Goal: Task Accomplishment & Management: Complete application form

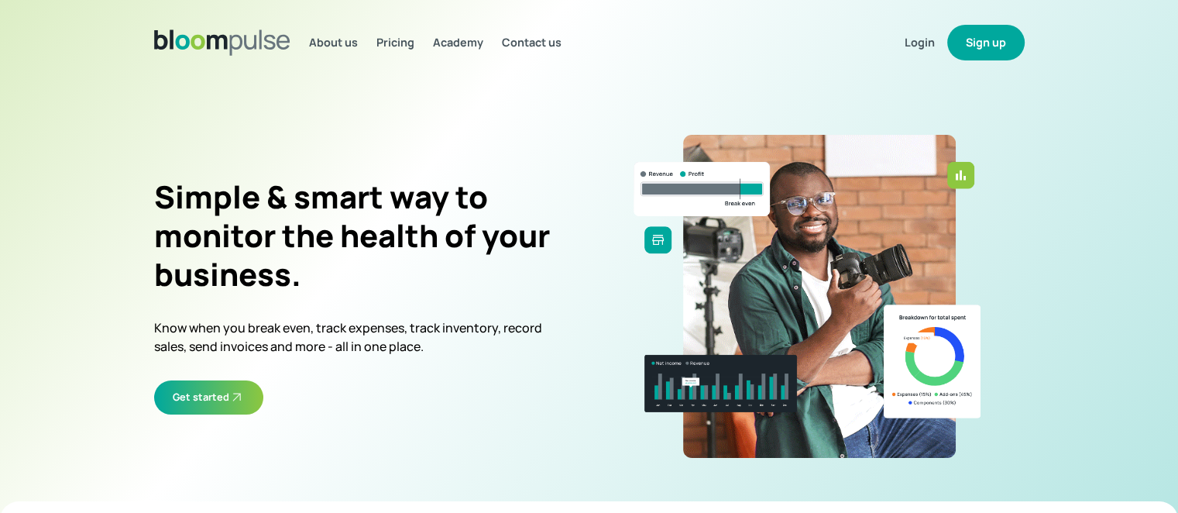
click at [974, 39] on button "Sign up" at bounding box center [985, 43] width 77 height 36
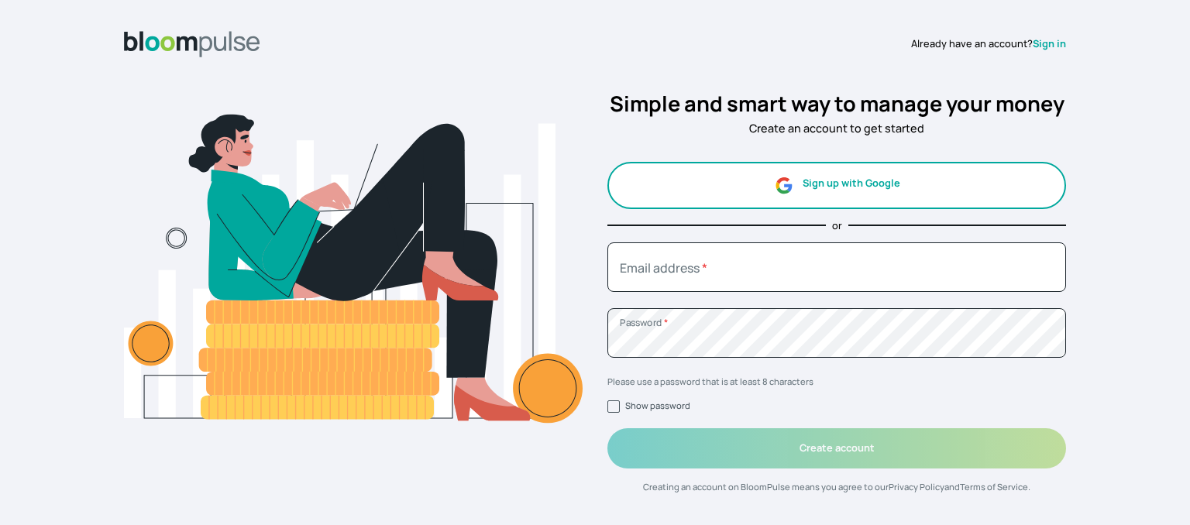
click at [848, 191] on button "Sign up with Google" at bounding box center [836, 185] width 459 height 47
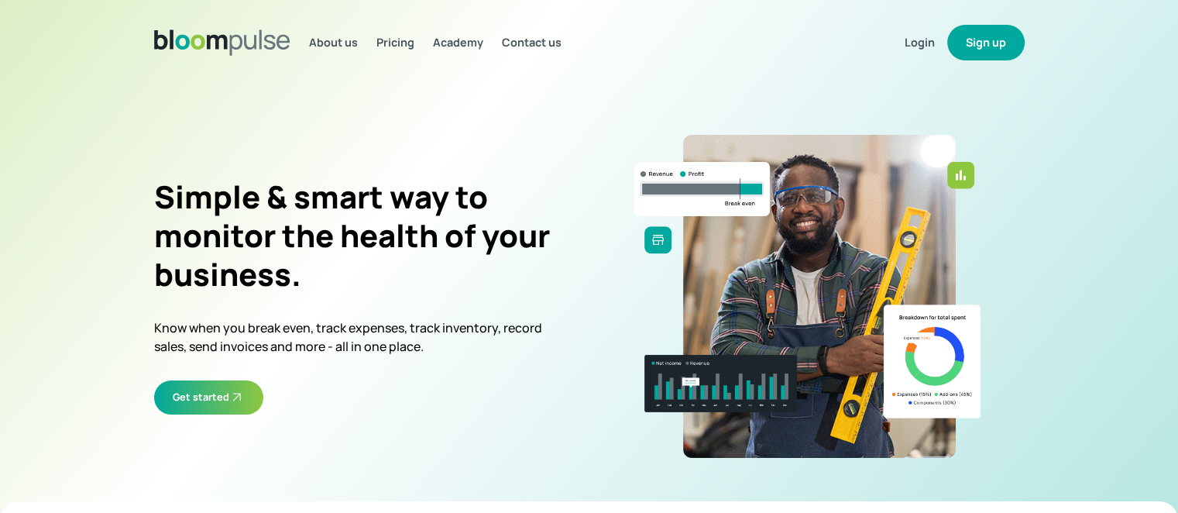
click at [998, 53] on button "Sign up" at bounding box center [985, 43] width 77 height 36
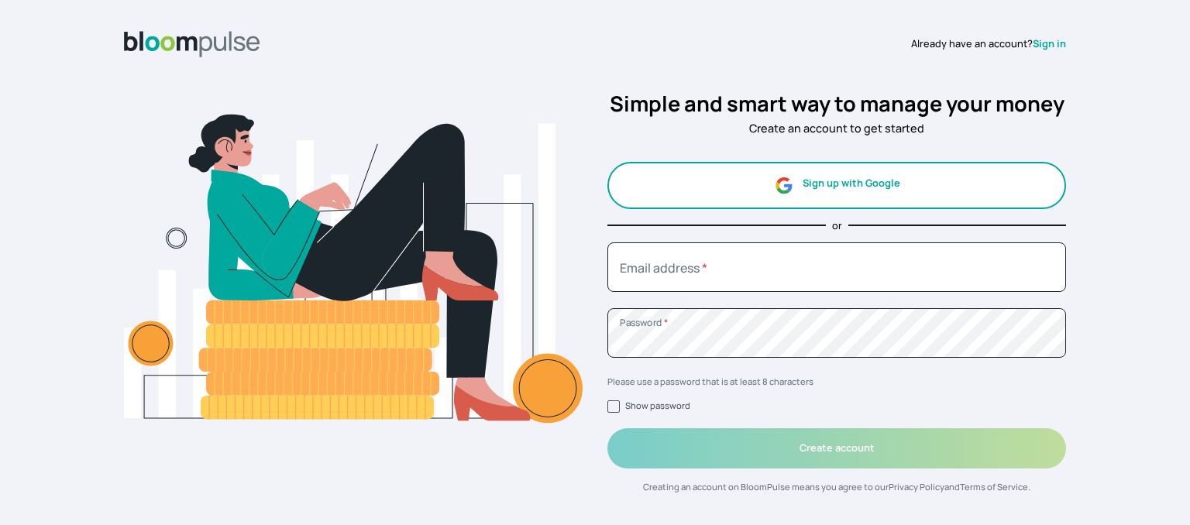
click at [846, 196] on button "Sign up with Google" at bounding box center [836, 185] width 459 height 47
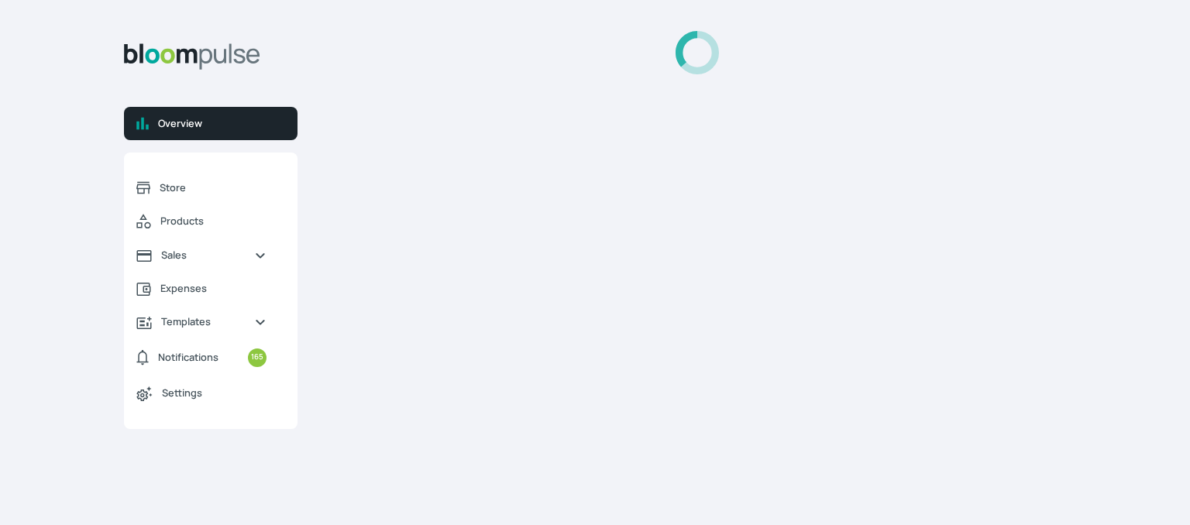
select select "2025"
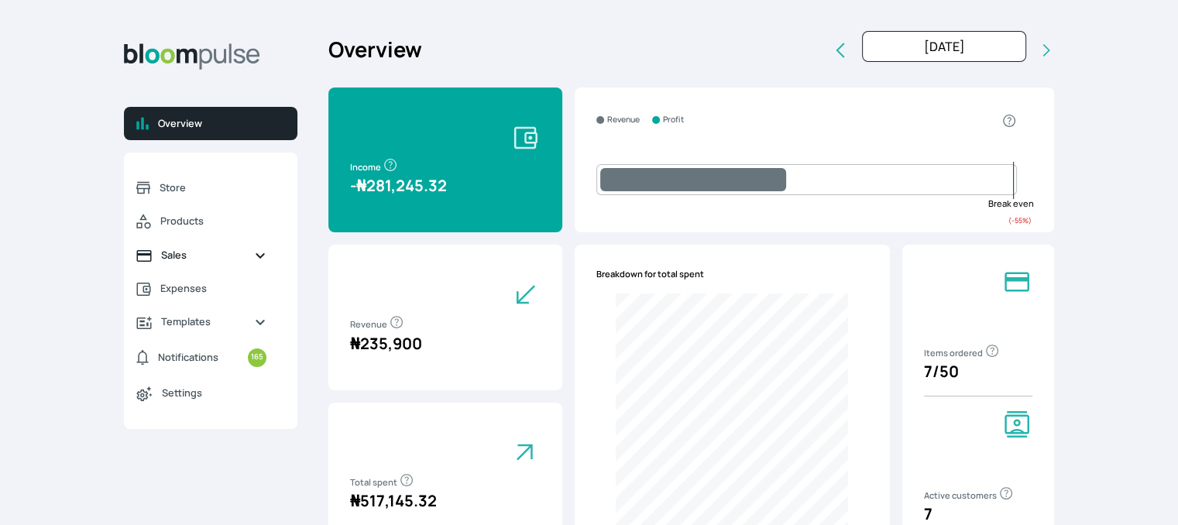
click at [201, 256] on span "Sales" at bounding box center [201, 255] width 81 height 15
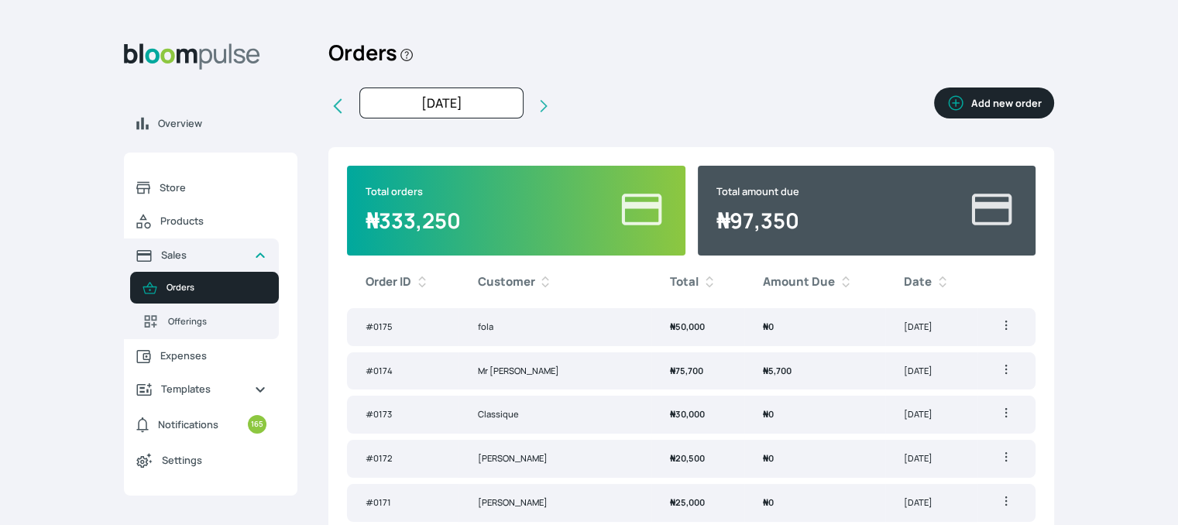
click at [1011, 102] on button "Add new order" at bounding box center [994, 103] width 120 height 31
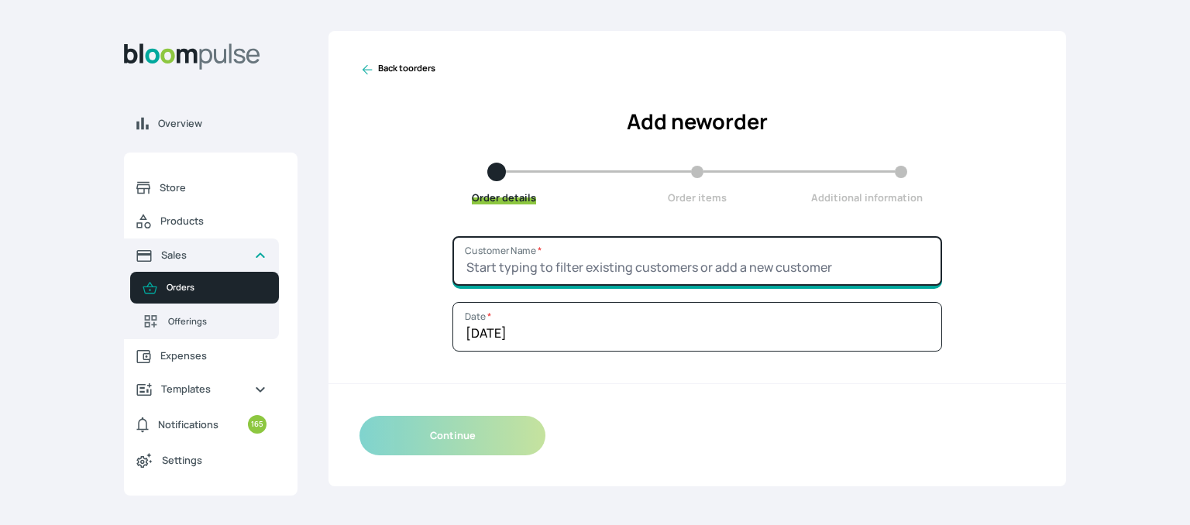
click at [604, 253] on input "Customer Name *" at bounding box center [697, 261] width 490 height 50
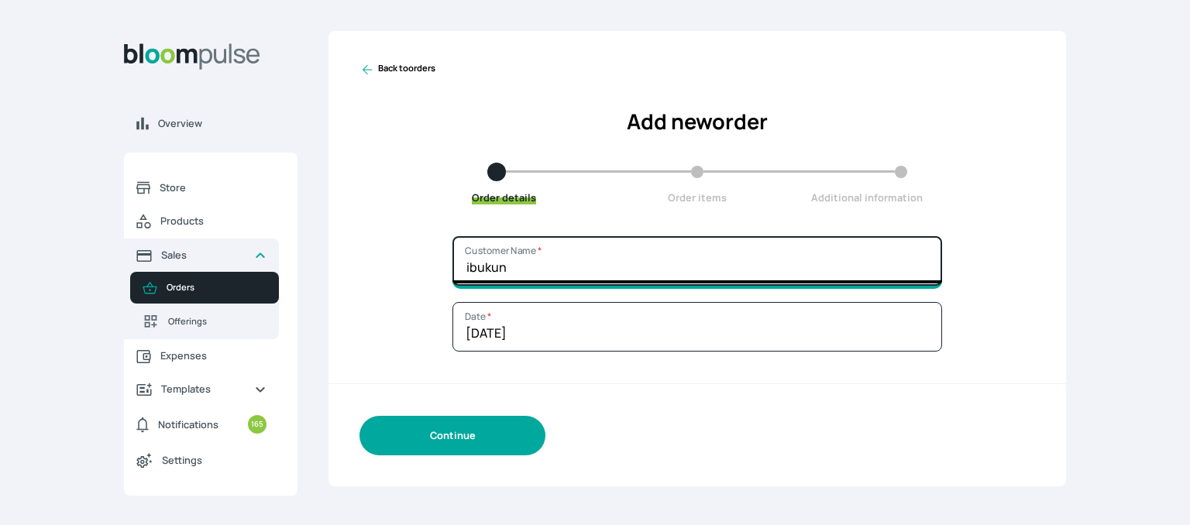
type input "ibukun"
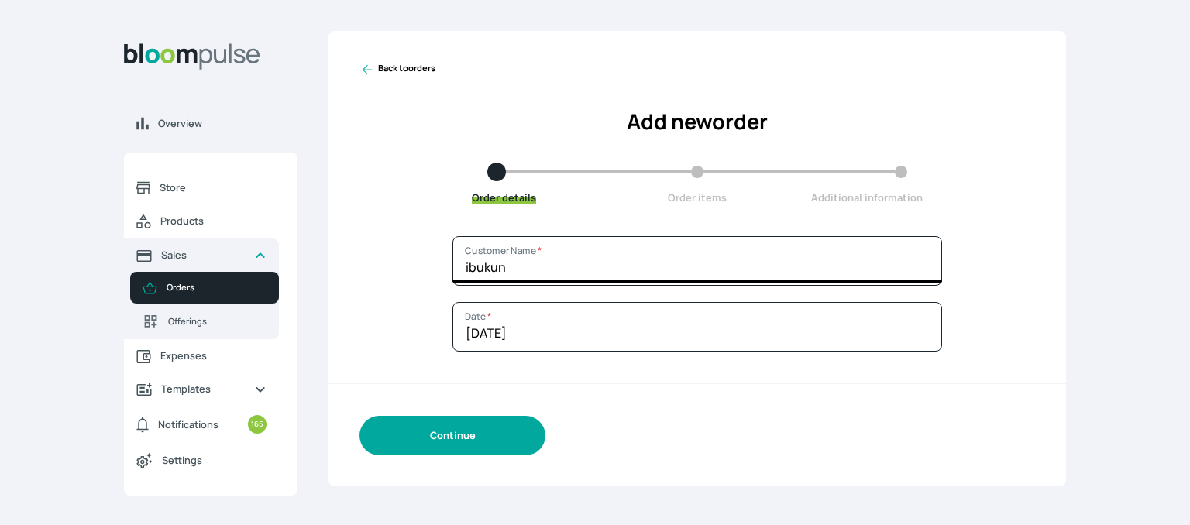
click at [477, 439] on button "Continue" at bounding box center [452, 436] width 186 height 40
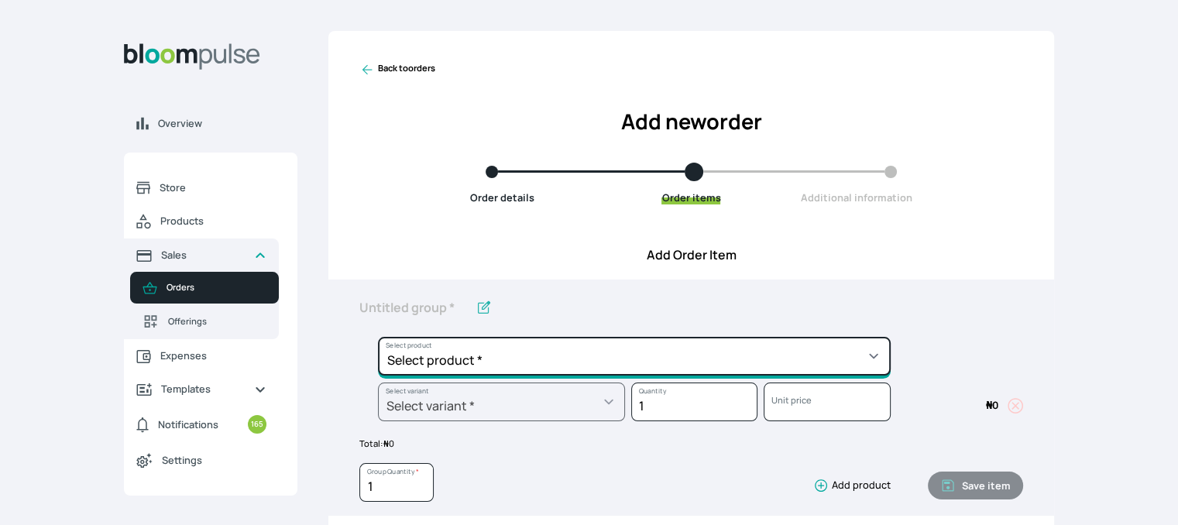
click at [621, 363] on select "Select product * Cake Decoration for 8inches High Chocolate oil based Round Cak…" at bounding box center [634, 356] width 513 height 39
select select "49426e7e-6d78-4aff-80b2-0dfc408de078"
click at [378, 337] on select "Select product * Cake Decoration for 8inches High Chocolate oil based Round Cak…" at bounding box center [634, 356] width 513 height 39
type input "Vanilla oil based Round Cake"
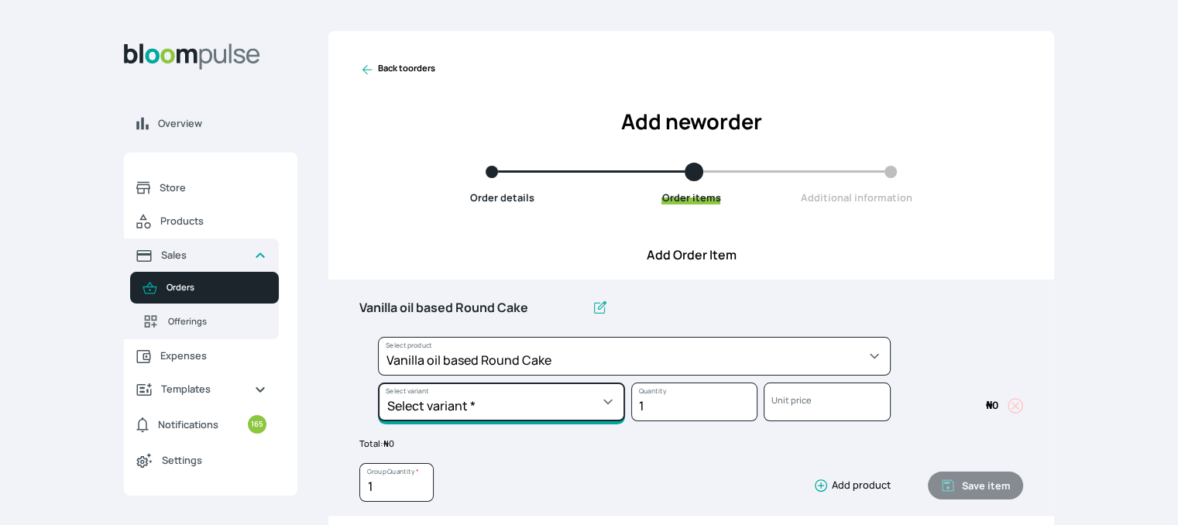
click at [577, 400] on select "Select variant * 10inches 11inches 12inches 6inches 7inches 8inches 9inches" at bounding box center [501, 402] width 247 height 39
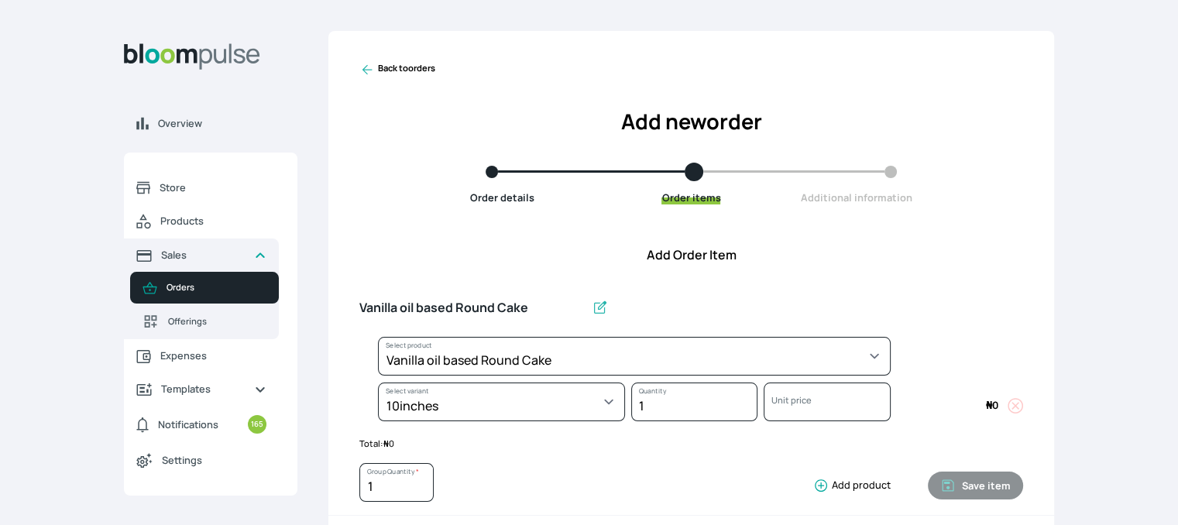
select select "49426e7e-6d78-4aff-80b2-0dfc408de078"
select select "58b3dfe1-eaff-4c4a-ae63-b46a1db335d4"
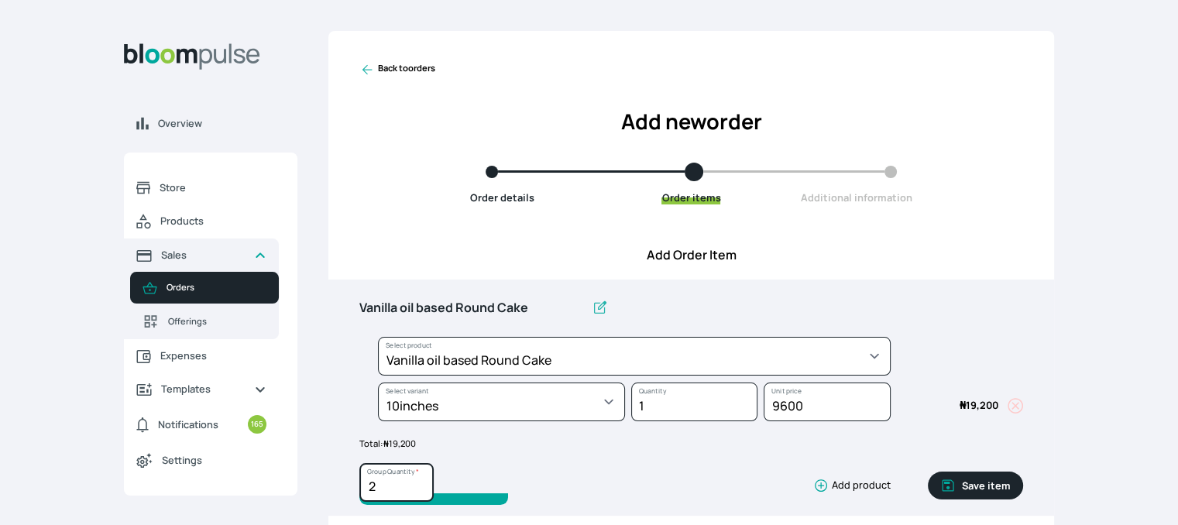
type input "2"
click at [418, 481] on input "2" at bounding box center [396, 482] width 74 height 39
click at [964, 482] on button "Save item" at bounding box center [975, 486] width 95 height 28
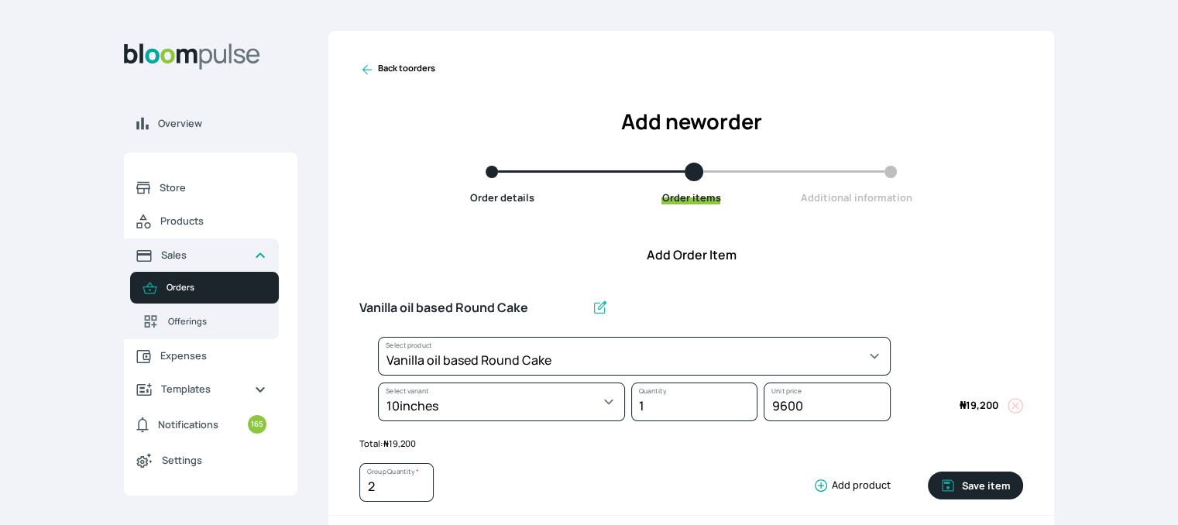
type input "1"
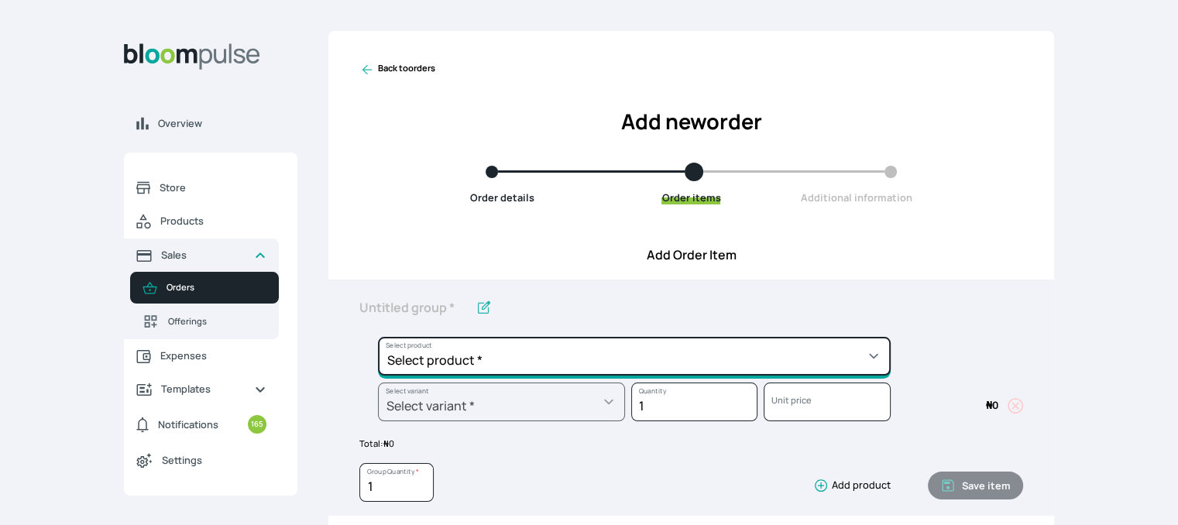
click at [841, 372] on select "Select product * Cake Decoration for 8inches High Chocolate oil based Round Cak…" at bounding box center [634, 356] width 513 height 39
select select "308ec9aa-9c9b-4c8b-9137-5de2303ab237"
click at [378, 337] on select "Select product * Cake Decoration for 8inches High Chocolate oil based Round Cak…" at bounding box center [634, 356] width 513 height 39
type input "Redvelvet oil based Round Cake"
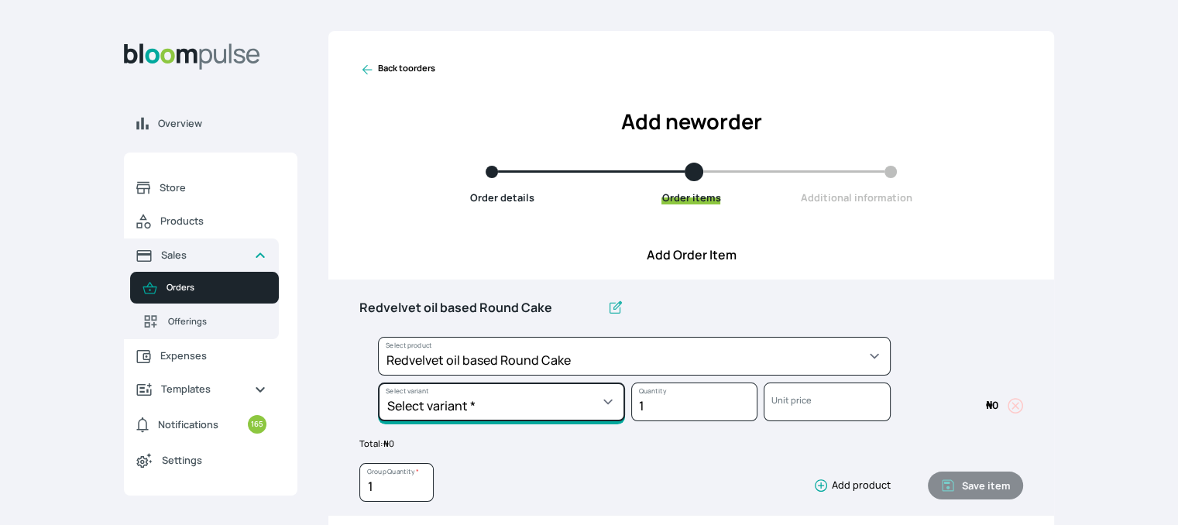
click at [614, 407] on select "Select variant * 10inches 11inches 12inches 6inches 7inches 8inches 9inches" at bounding box center [501, 402] width 247 height 39
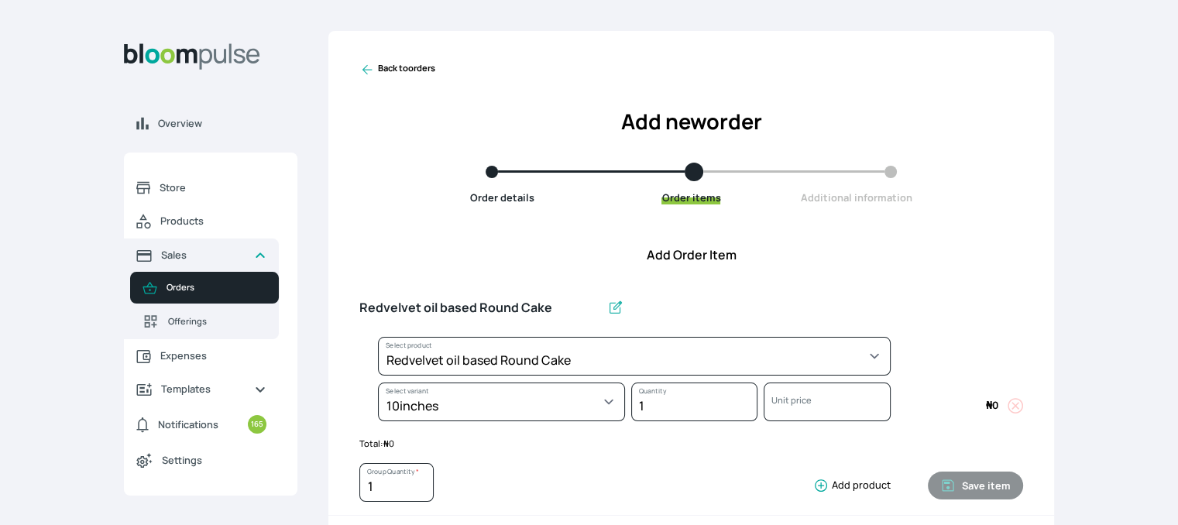
select select "308ec9aa-9c9b-4c8b-9137-5de2303ab237"
select select "bff53f3e-0045-4988-916d-936ffa64d741"
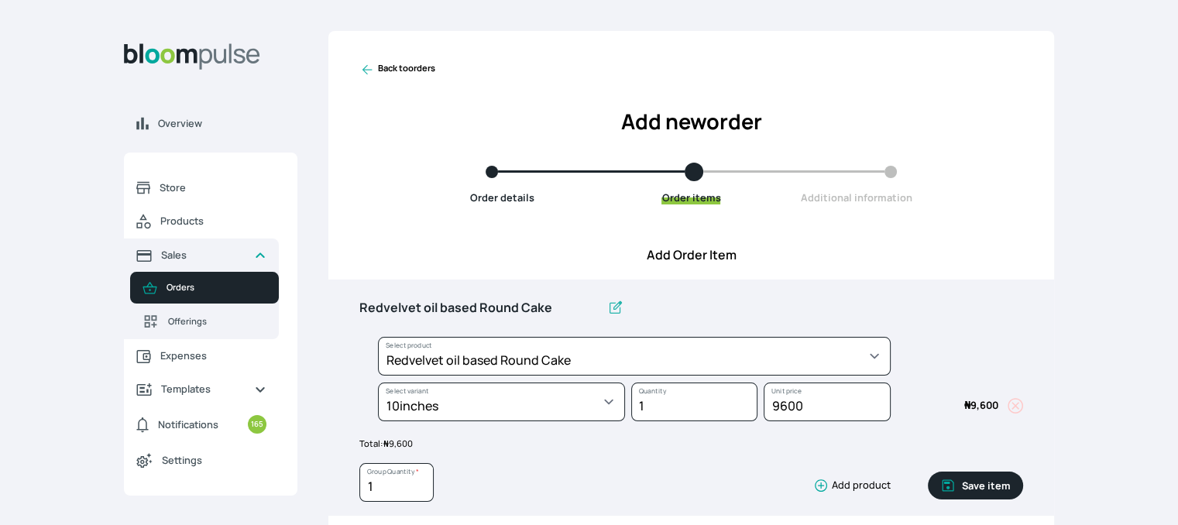
click at [968, 480] on button "Save item" at bounding box center [975, 486] width 95 height 28
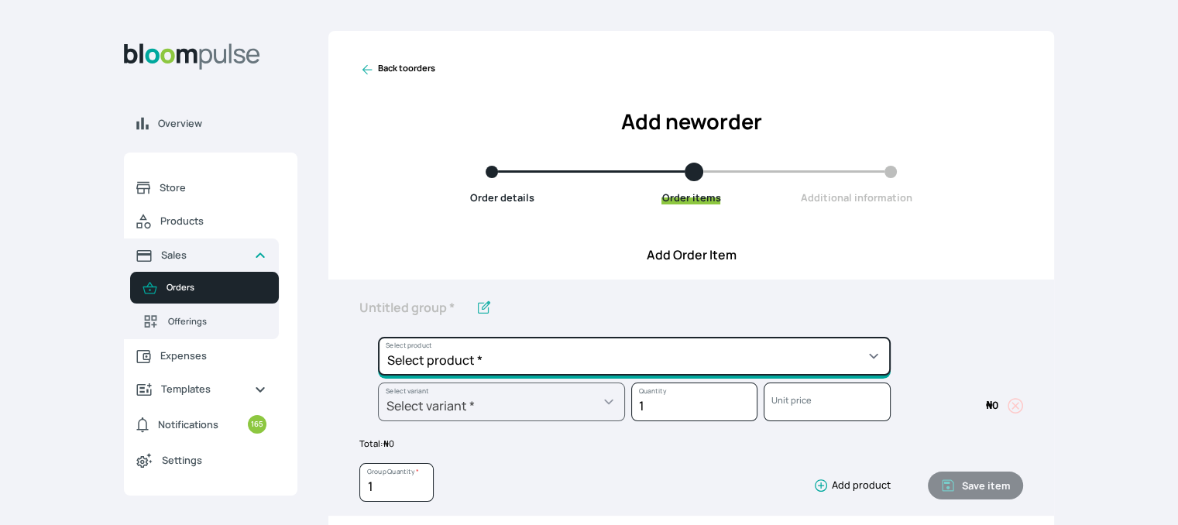
click at [834, 363] on select "Select product * Cake Decoration for 8inches High Chocolate oil based Round Cak…" at bounding box center [634, 356] width 513 height 39
select select "83f82b0c-44eb-4ac8-bd97-27faddcd7e30"
click at [378, 337] on select "Select product * Cake Decoration for 8inches High Chocolate oil based Round Cak…" at bounding box center [634, 356] width 513 height 39
type input "Whipped Cream Frosting"
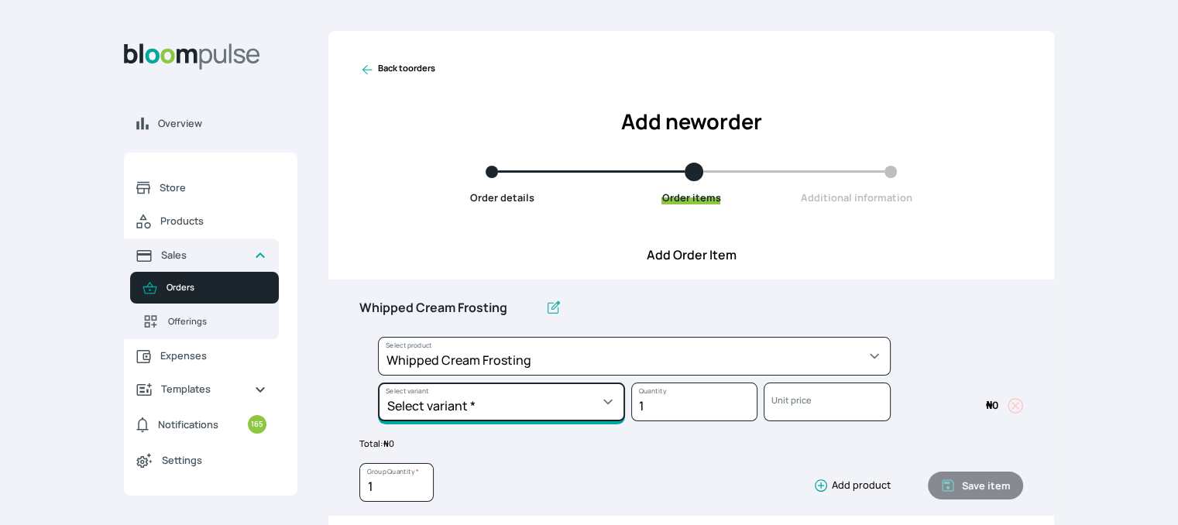
click at [591, 407] on select "Select variant * 1 cup 2 cups 3 cups 4 cups" at bounding box center [501, 402] width 247 height 39
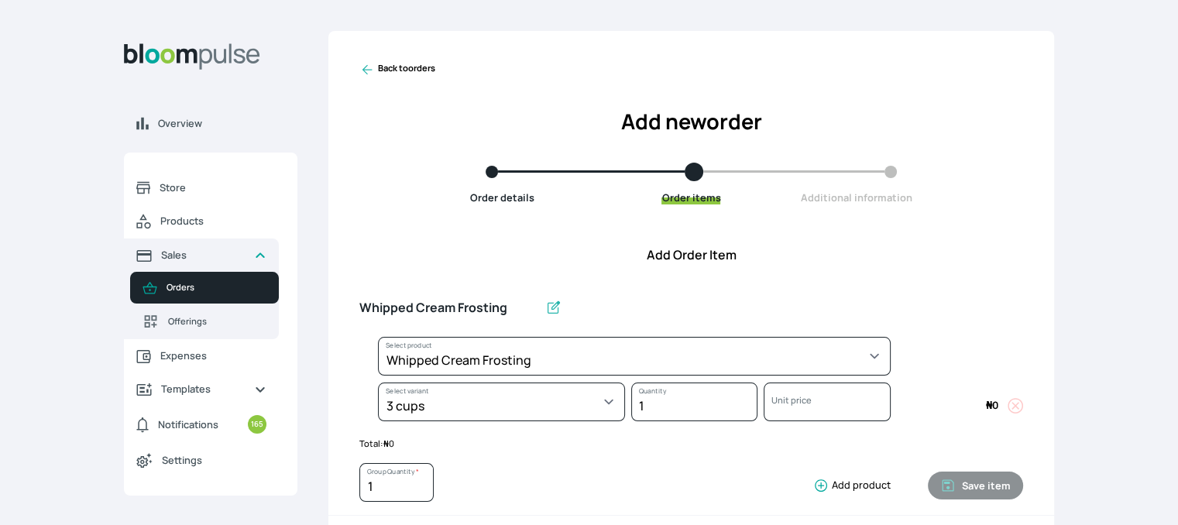
select select "83f82b0c-44eb-4ac8-bd97-27faddcd7e30"
select select "fde2ff08-7291-4fbf-b13d-84aa5027fb42"
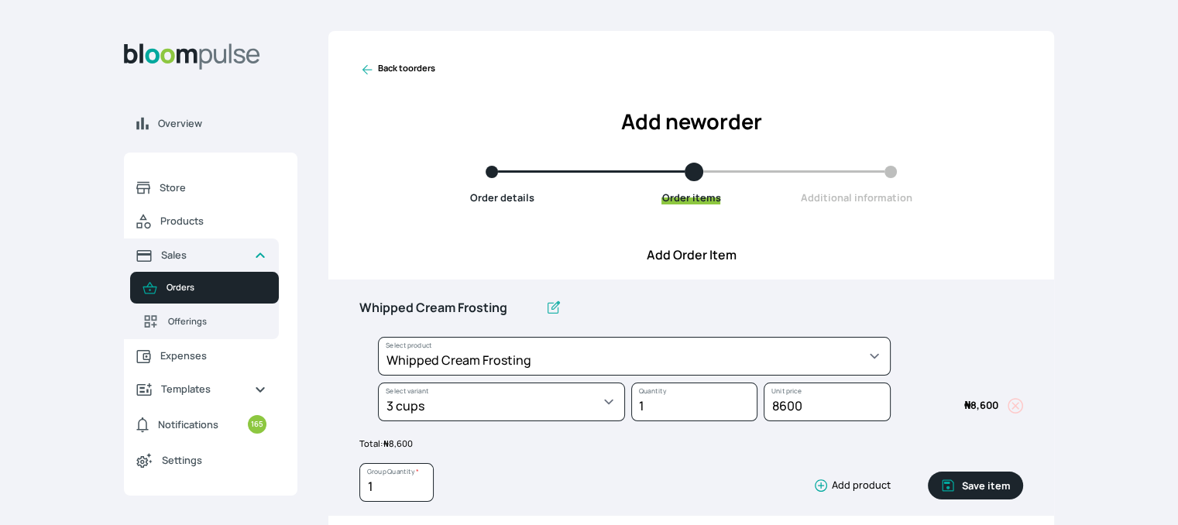
click at [985, 483] on button "Save item" at bounding box center [975, 486] width 95 height 28
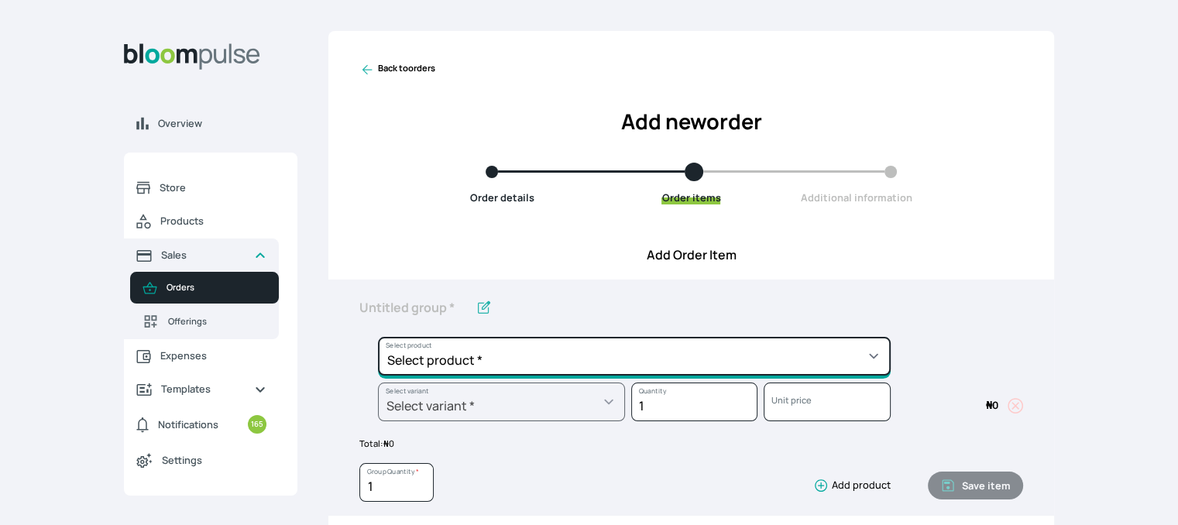
click at [767, 352] on select "Select product * Cake Decoration for 8inches High Chocolate oil based Round Cak…" at bounding box center [634, 356] width 513 height 39
select select "d9574dc9-943e-444c-abd7-ccc22414d626"
click at [378, 337] on select "Select product * Cake Decoration for 8inches High Chocolate oil based Round Cak…" at bounding box center [634, 356] width 513 height 39
type input "Cupcakes"
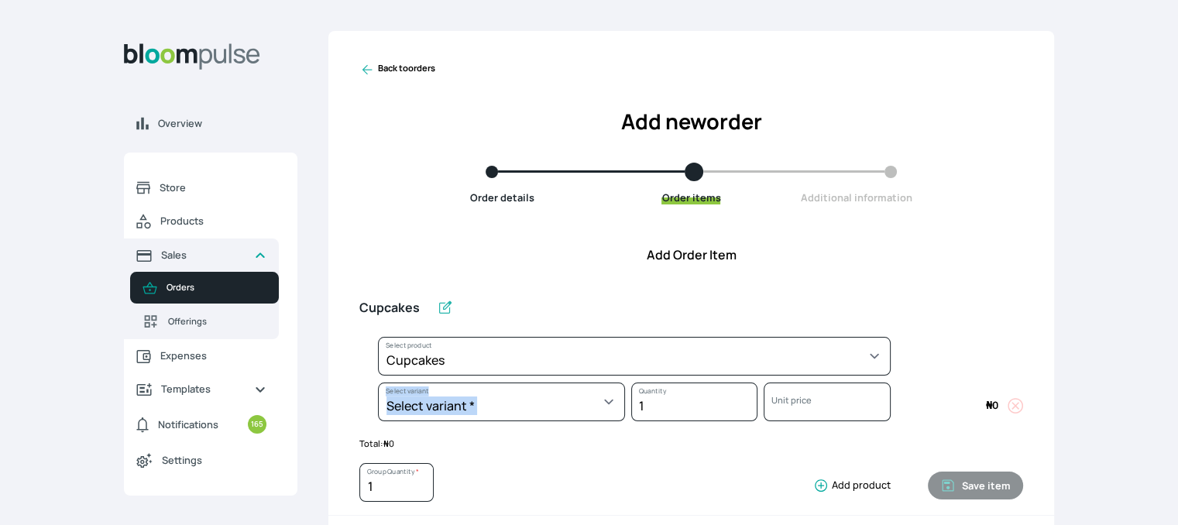
drag, startPoint x: 457, startPoint y: 427, endPoint x: 477, endPoint y: 410, distance: 26.4
click at [477, 410] on div "Select variant * Box of 12 cupcakes Box of 6 cupcakes Cupcake 1pcs Select varia…" at bounding box center [492, 406] width 266 height 46
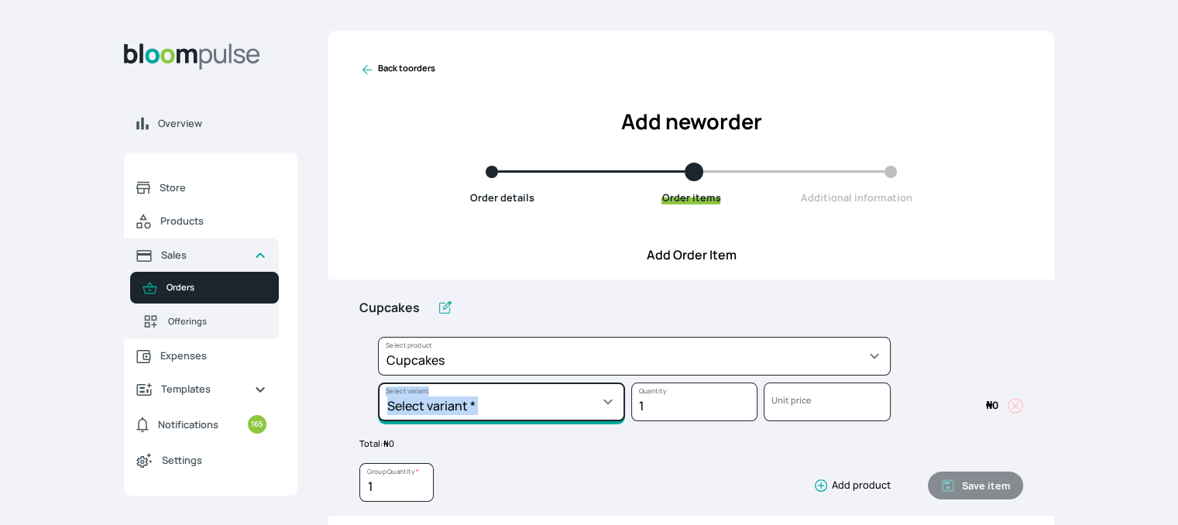
click at [477, 410] on select "Select variant * Box of 12 cupcakes Box of 6 cupcakes Cupcake 1pcs" at bounding box center [501, 402] width 247 height 39
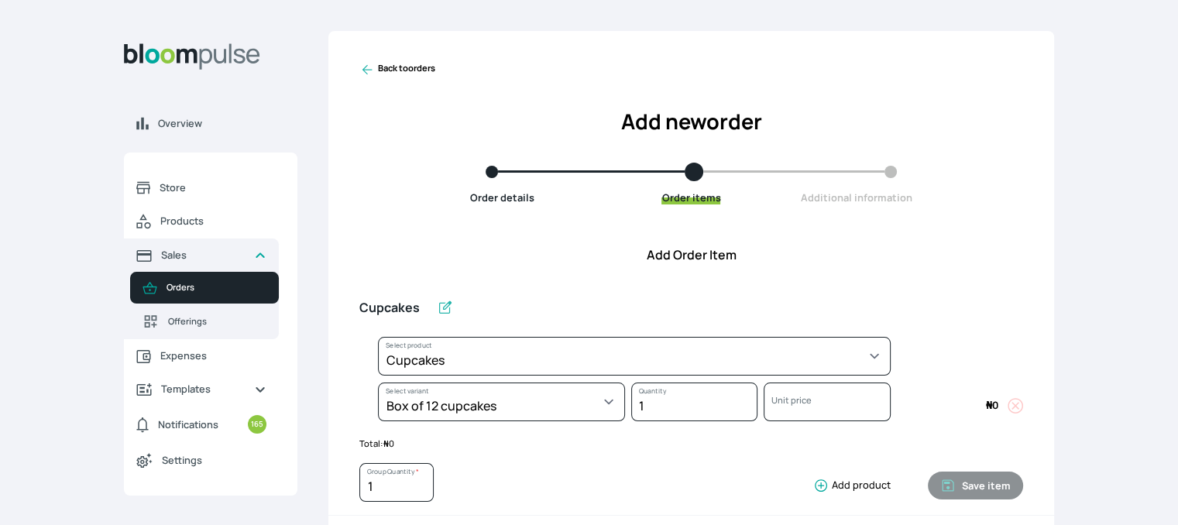
select select "d9574dc9-943e-444c-abd7-ccc22414d626"
select select "a2fa0353-007a-4e90-8f57-79919999c6d4"
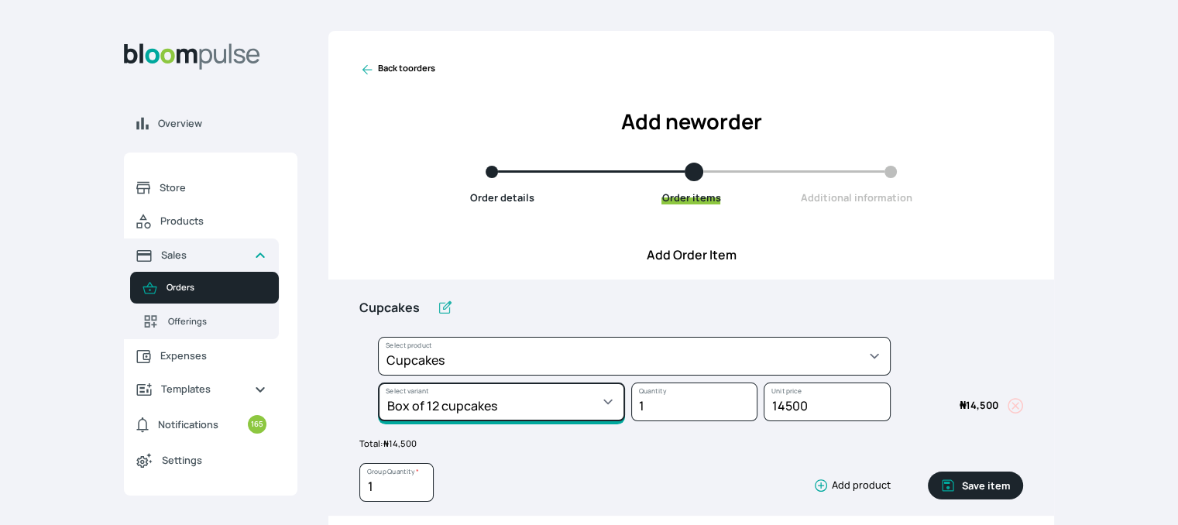
click at [558, 408] on select "Select variant * Box of 12 cupcakes Box of 6 cupcakes Cupcake 1pcs" at bounding box center [501, 402] width 247 height 39
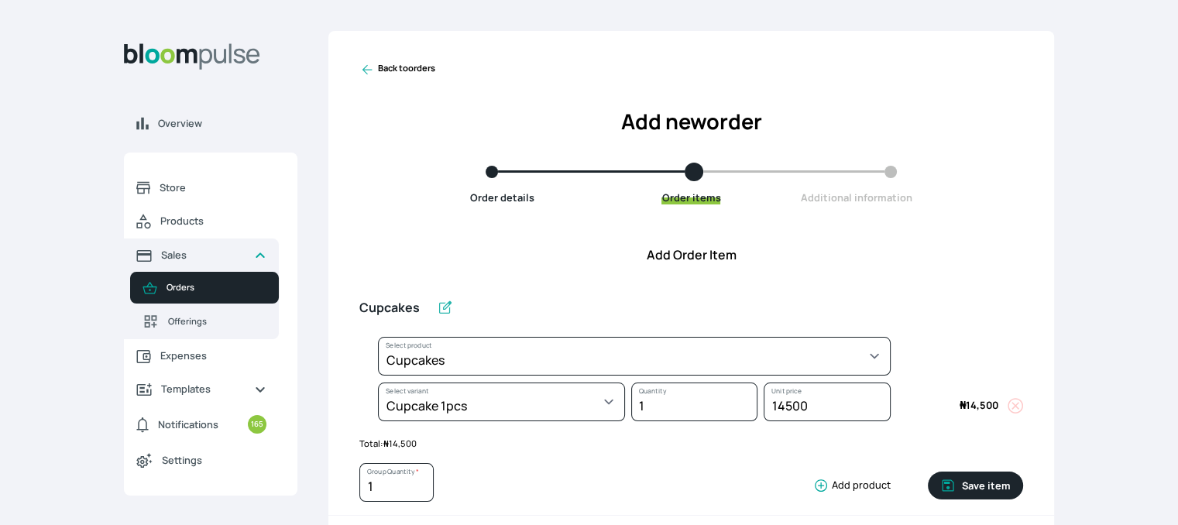
select select "d9574dc9-943e-444c-abd7-ccc22414d626"
select select "0514c6ef-2cdf-489e-ab1f-e3a20e1ebe93"
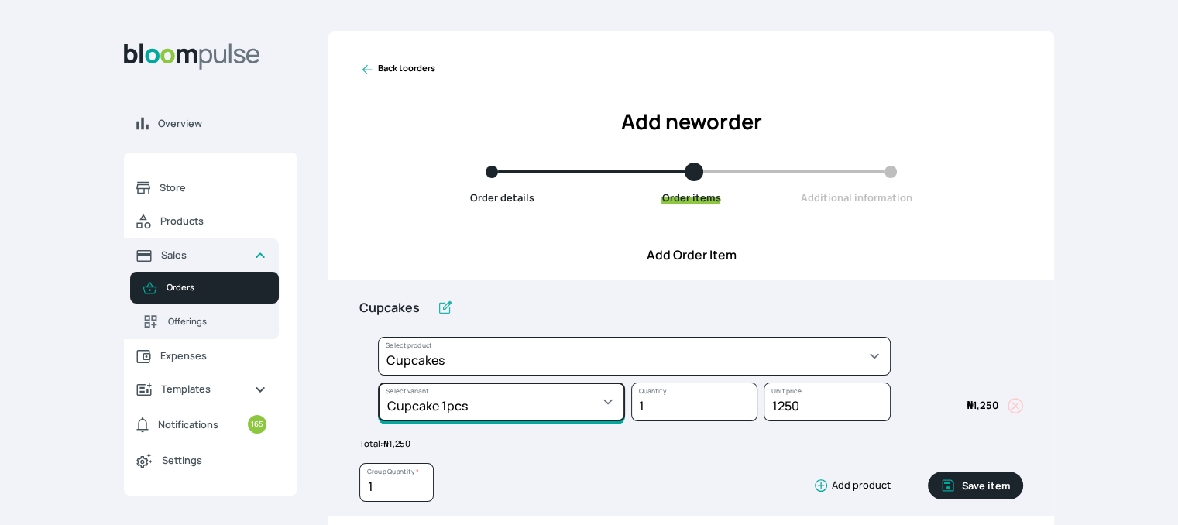
click at [602, 407] on select "Select variant * Box of 12 cupcakes Box of 6 cupcakes Cupcake 1pcs" at bounding box center [501, 402] width 247 height 39
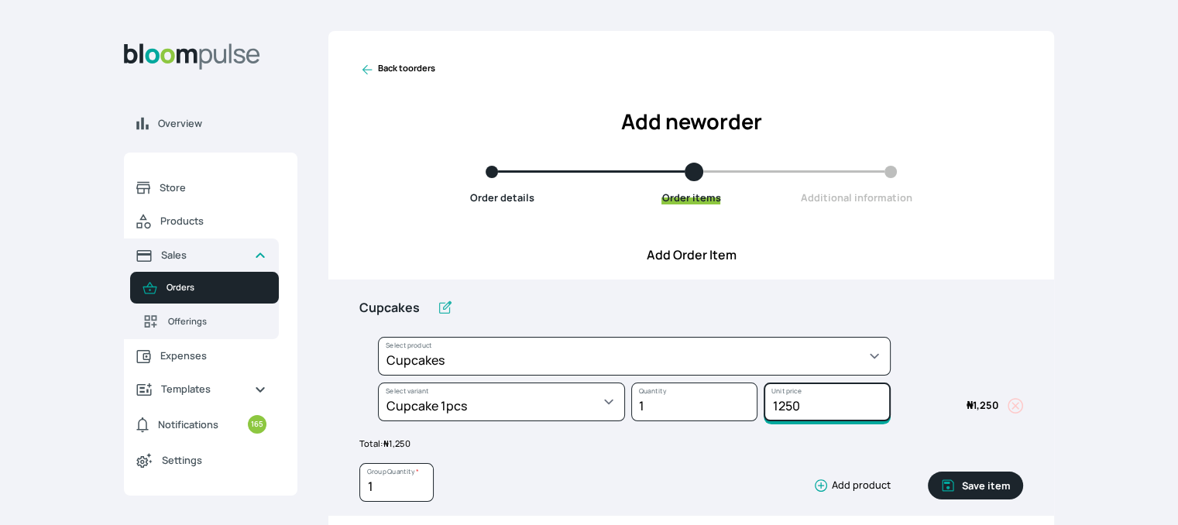
click at [803, 408] on input "1250" at bounding box center [827, 402] width 126 height 39
type input "1500"
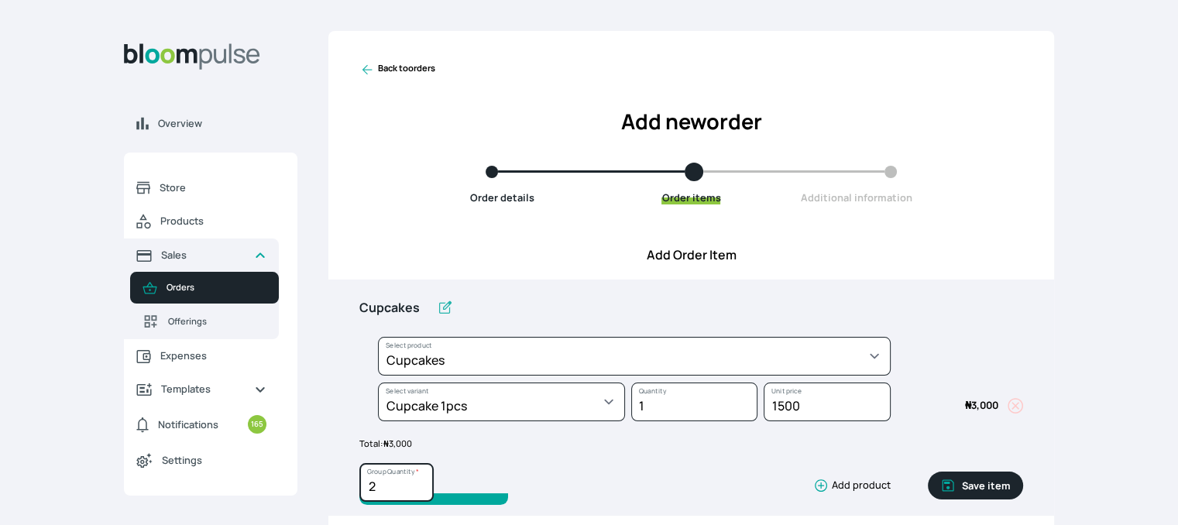
click at [418, 480] on input "2" at bounding box center [396, 482] width 74 height 39
click at [418, 480] on input "3" at bounding box center [396, 482] width 74 height 39
click at [418, 480] on input "4" at bounding box center [396, 482] width 74 height 39
click at [418, 480] on input "5" at bounding box center [396, 482] width 74 height 39
click at [418, 480] on input "6" at bounding box center [396, 482] width 74 height 39
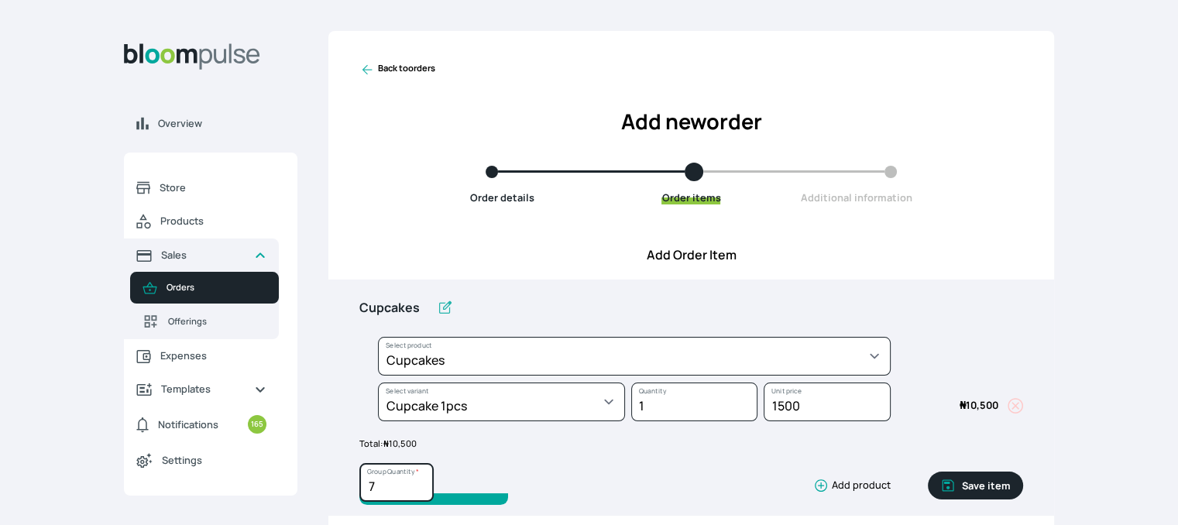
click at [418, 480] on input "7" at bounding box center [396, 482] width 74 height 39
click at [418, 480] on input "8" at bounding box center [396, 482] width 74 height 39
click at [418, 480] on input "9" at bounding box center [396, 482] width 74 height 39
click at [418, 480] on input "10" at bounding box center [396, 482] width 74 height 39
click at [418, 480] on input "11" at bounding box center [396, 482] width 74 height 39
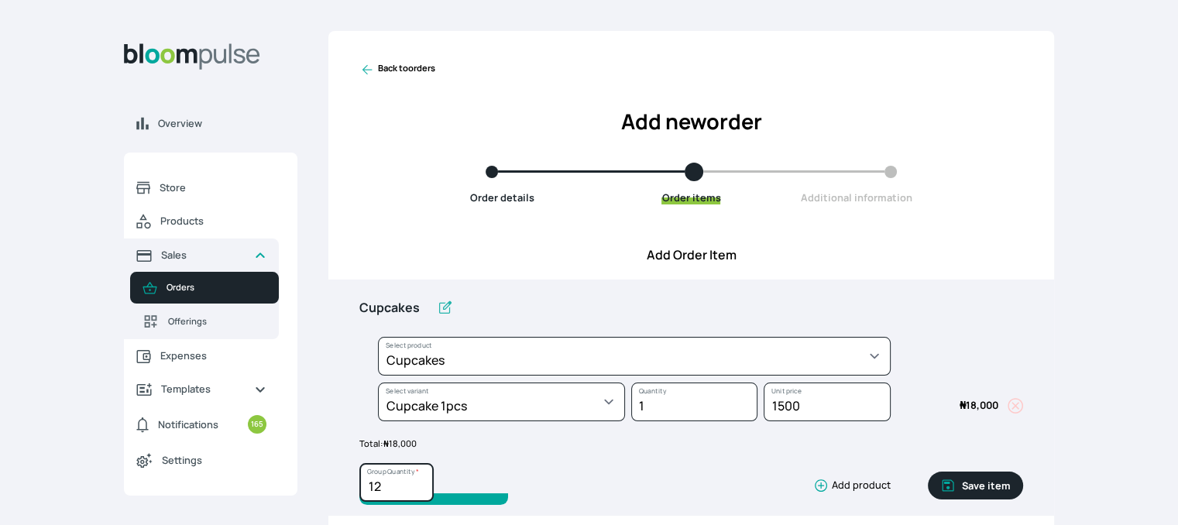
type input "12"
click at [418, 480] on input "12" at bounding box center [396, 482] width 74 height 39
click at [973, 490] on button "Save item" at bounding box center [975, 486] width 95 height 28
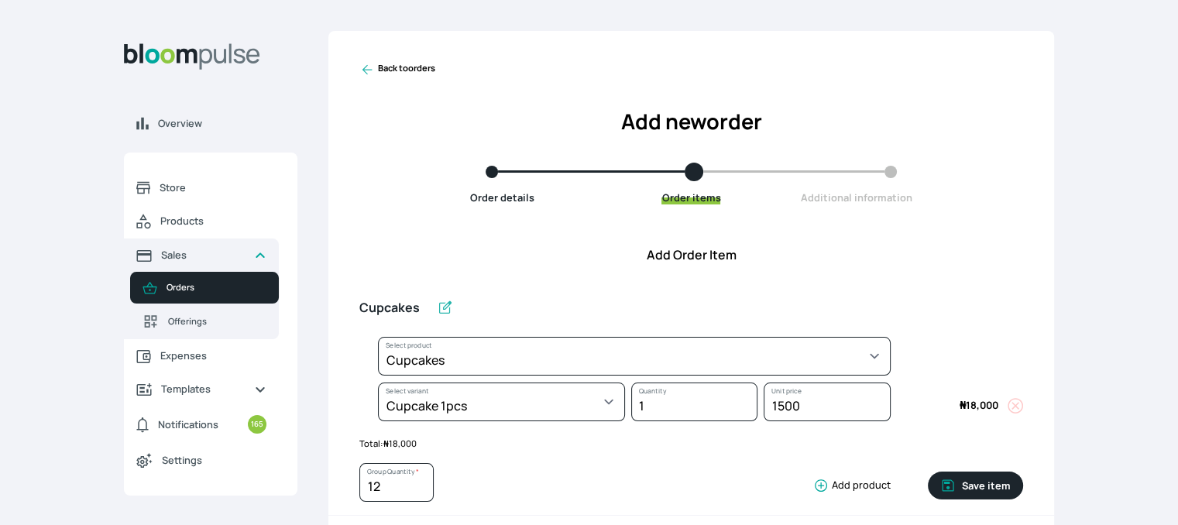
type input "1"
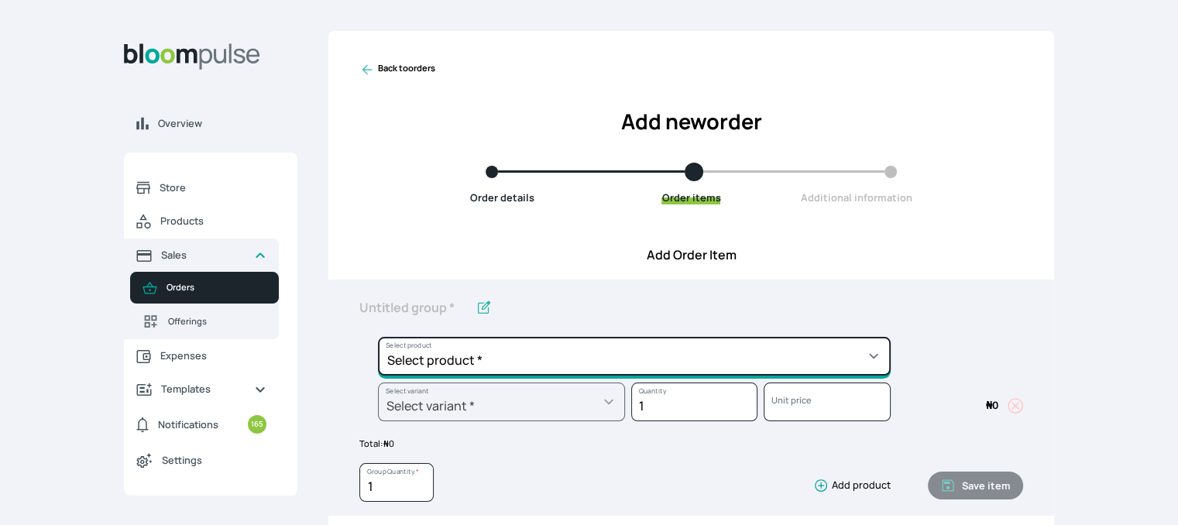
click at [787, 344] on select "Select product * Cake Decoration for 8inches High Chocolate oil based Round Cak…" at bounding box center [634, 356] width 513 height 39
select select "023b730d-bc46-477e-b7f7-d3522e7f455b"
click at [378, 337] on select "Select product * Cake Decoration for 8inches High Chocolate oil based Round Cak…" at bounding box center [634, 356] width 513 height 39
type input "Cake Decoration for 8inches High"
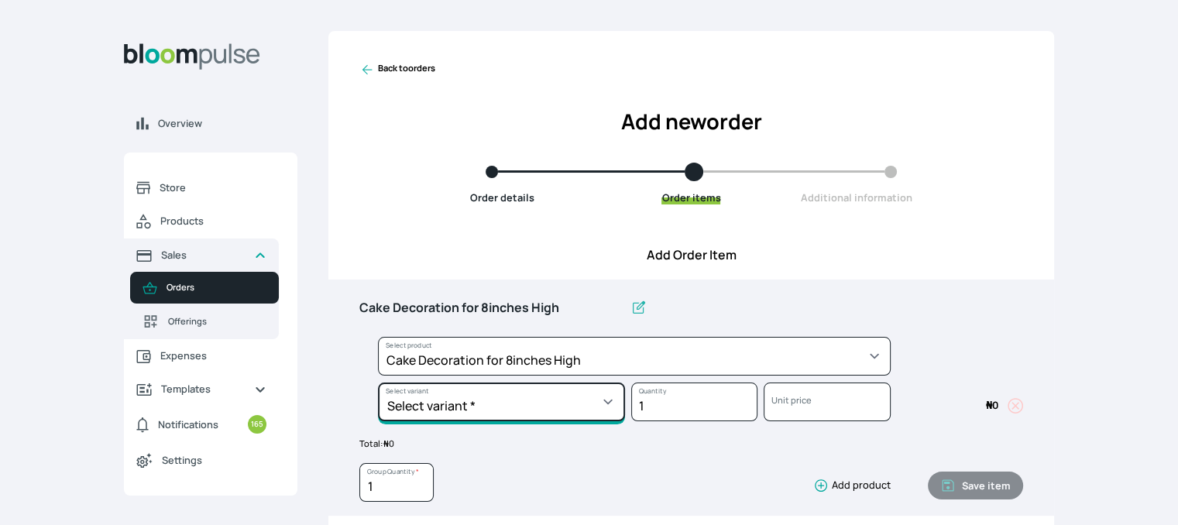
click at [474, 417] on select "Select variant * Basic Complex Regular" at bounding box center [501, 402] width 247 height 39
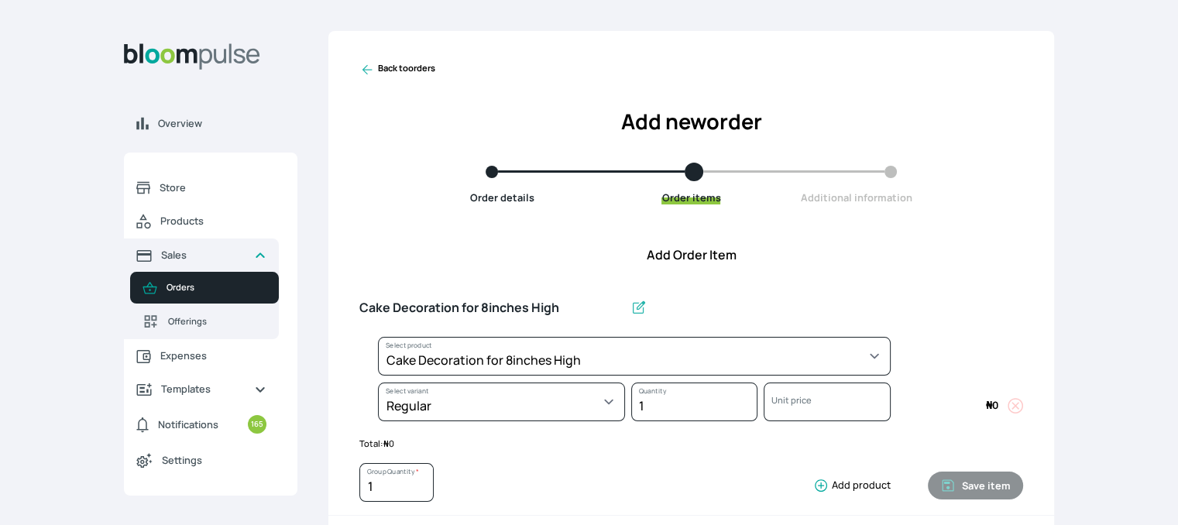
select select "023b730d-bc46-477e-b7f7-d3522e7f455b"
select select "13dbb06e-f851-45db-a0d6-3609ea7c0f11"
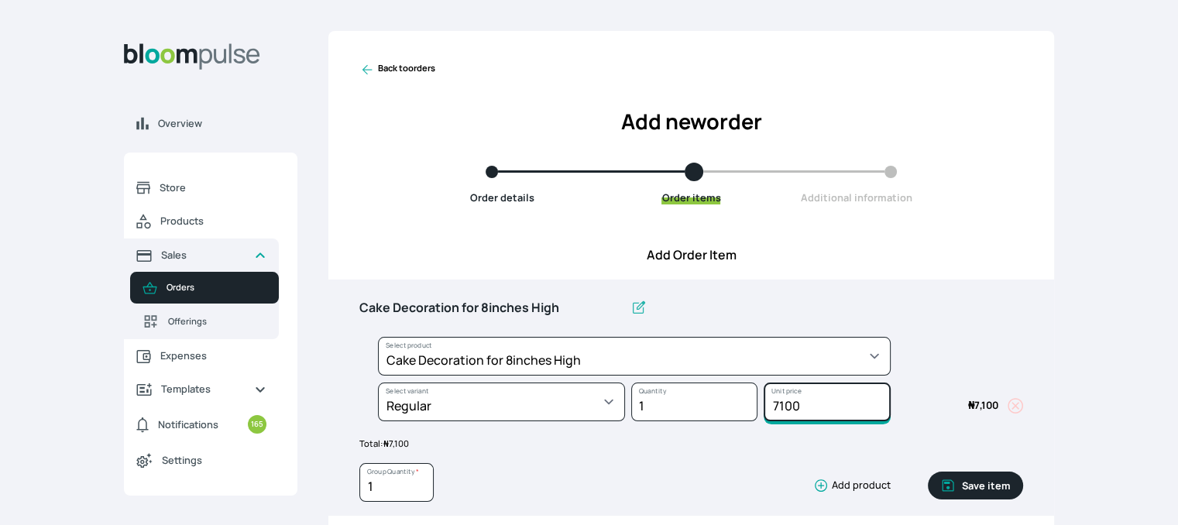
click at [805, 411] on input "7100" at bounding box center [827, 402] width 126 height 39
type input "7"
type input "15000"
click at [958, 477] on button "Save item" at bounding box center [975, 486] width 95 height 28
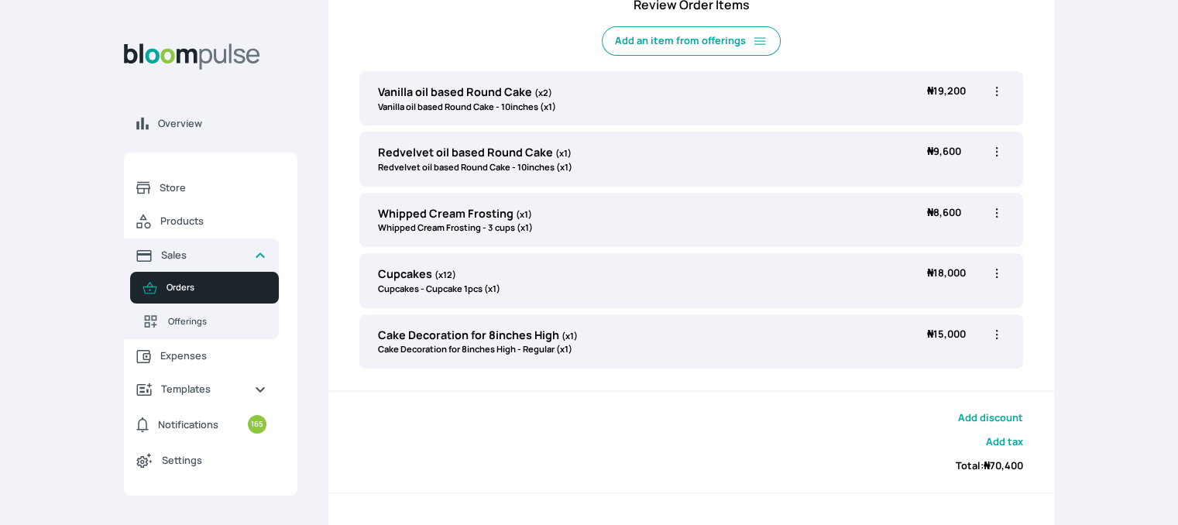
scroll to position [549, 0]
